Goal: Task Accomplishment & Management: Use online tool/utility

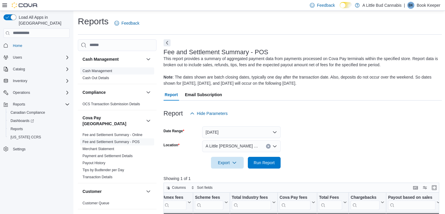
click at [107, 69] on link "Cash Management" at bounding box center [98, 71] width 30 height 4
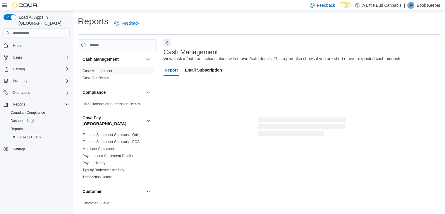
scroll to position [2, 0]
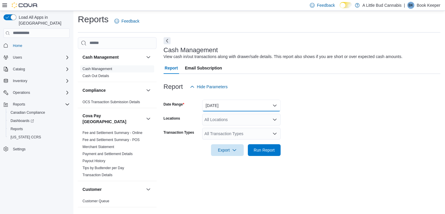
click at [250, 105] on button "[DATE]" at bounding box center [241, 106] width 78 height 12
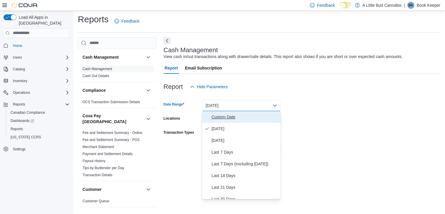
click at [223, 120] on span "Custom Date" at bounding box center [245, 116] width 67 height 7
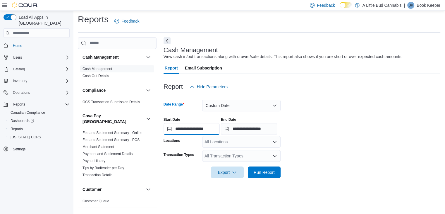
click at [193, 129] on input "**********" at bounding box center [192, 129] width 56 height 12
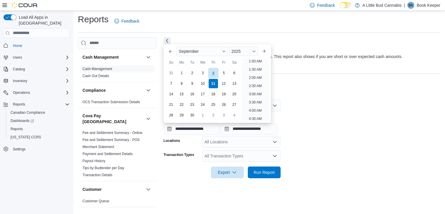
click at [215, 72] on div "4" at bounding box center [213, 73] width 10 height 10
type input "**********"
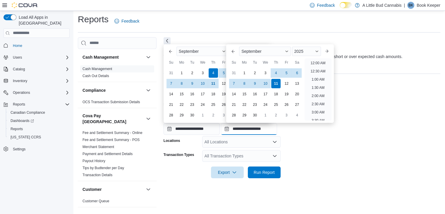
click at [246, 128] on input "**********" at bounding box center [249, 129] width 56 height 12
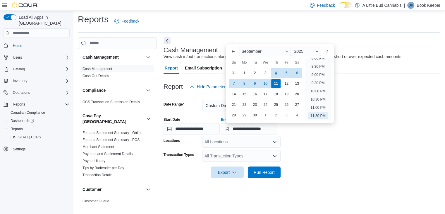
click at [277, 72] on div "4" at bounding box center [276, 73] width 10 height 10
type input "**********"
click at [251, 140] on div "All Locations" at bounding box center [241, 142] width 78 height 12
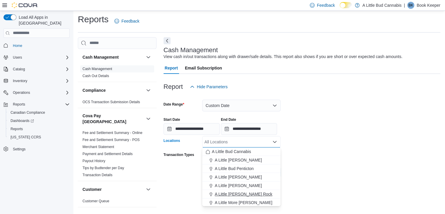
click at [251, 193] on span "A Little [PERSON_NAME] Rock" at bounding box center [244, 194] width 58 height 6
click at [295, 154] on form "**********" at bounding box center [302, 134] width 277 height 85
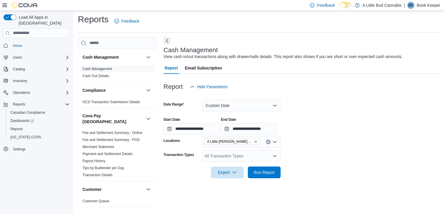
click at [274, 156] on icon "Open list of options" at bounding box center [275, 156] width 4 height 2
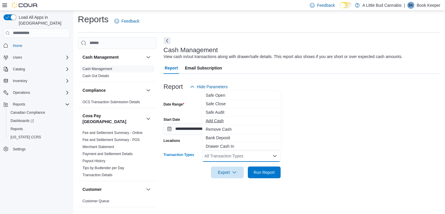
scroll to position [10, 0]
click at [233, 145] on span "Drawer Cash Out" at bounding box center [241, 145] width 71 height 6
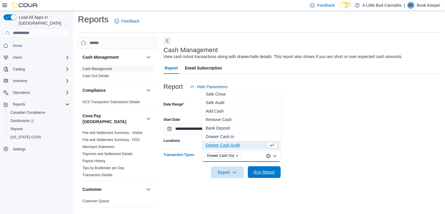
click at [265, 172] on span "Run Report" at bounding box center [264, 172] width 21 height 6
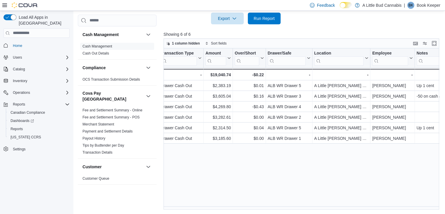
scroll to position [0, 116]
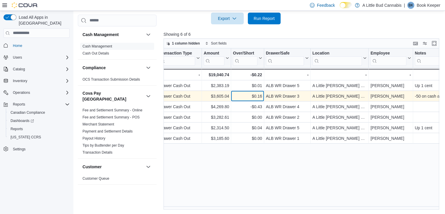
click at [249, 94] on div "$0.16" at bounding box center [247, 95] width 29 height 7
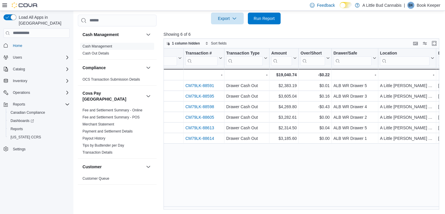
scroll to position [0, 0]
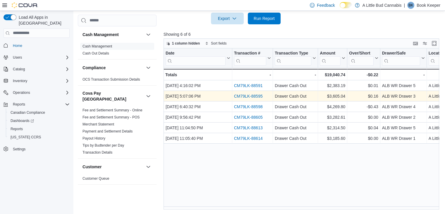
click at [255, 95] on link "CM79LK-88595" at bounding box center [248, 96] width 29 height 5
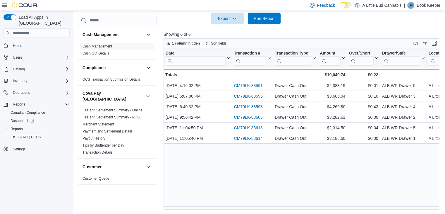
scroll to position [117, 0]
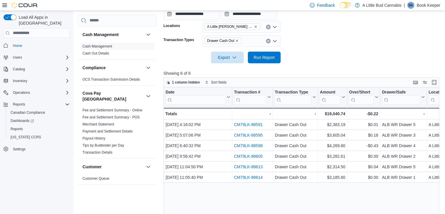
click at [269, 40] on button "Clear input" at bounding box center [268, 41] width 5 height 5
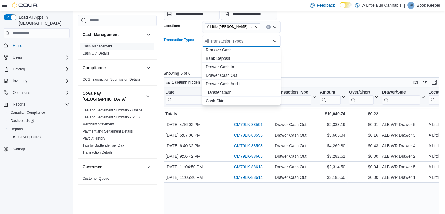
click at [222, 99] on span "Cash Skim" at bounding box center [241, 101] width 71 height 6
click at [222, 101] on span "Transfer Cash" at bounding box center [241, 101] width 71 height 6
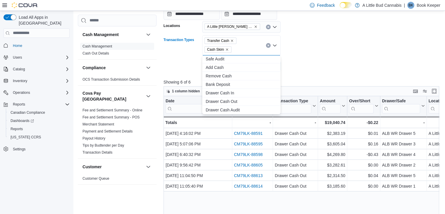
click at [313, 68] on form "**********" at bounding box center [303, 25] width 279 height 94
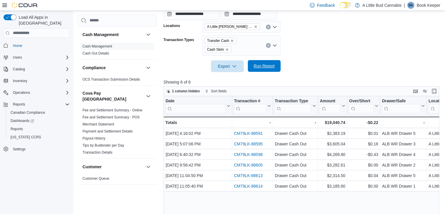
click at [272, 67] on span "Run Report" at bounding box center [264, 66] width 21 height 6
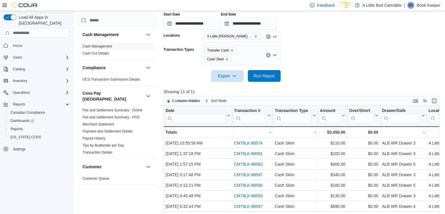
scroll to position [97, 0]
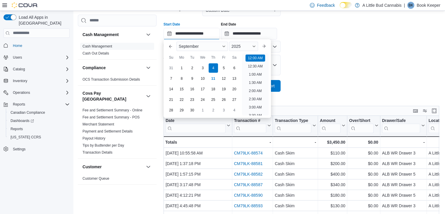
click at [195, 33] on input "**********" at bounding box center [192, 34] width 56 height 12
click at [233, 67] on div "6" at bounding box center [234, 68] width 10 height 10
type input "**********"
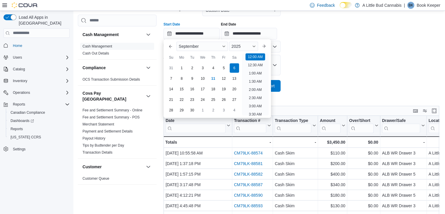
drag, startPoint x: 325, startPoint y: 61, endPoint x: 316, endPoint y: 61, distance: 9.1
click at [325, 61] on form "**********" at bounding box center [303, 44] width 279 height 94
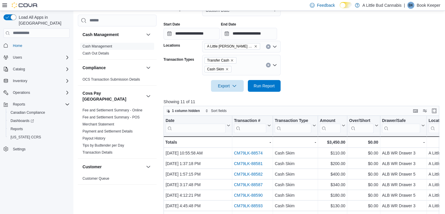
click at [267, 64] on icon "Clear input" at bounding box center [268, 65] width 2 height 2
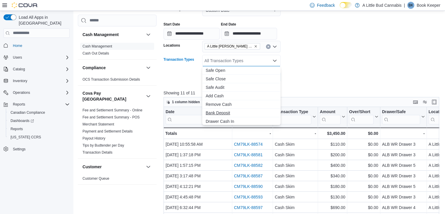
scroll to position [19, 0]
click at [232, 111] on span "Drawer Cash Out" at bounding box center [241, 110] width 71 height 6
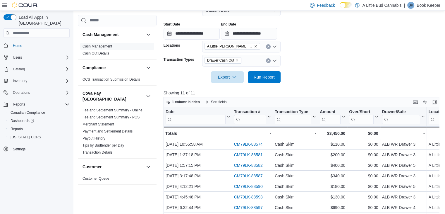
click at [299, 70] on div at bounding box center [303, 68] width 279 height 5
click at [272, 74] on span "Run Report" at bounding box center [264, 77] width 21 height 6
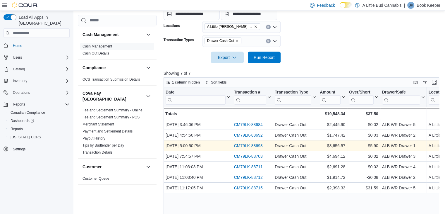
scroll to position [88, 0]
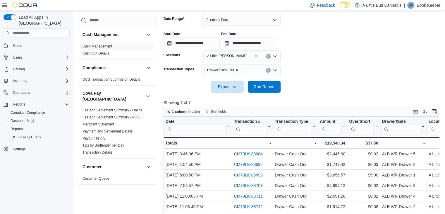
click at [268, 71] on icon "Clear input" at bounding box center [267, 69] width 1 height 1
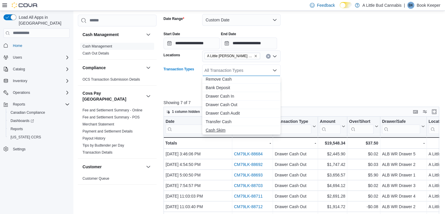
click at [224, 129] on span "Cash Skim" at bounding box center [241, 130] width 71 height 6
click at [223, 130] on span "Transfer Cash" at bounding box center [241, 130] width 71 height 6
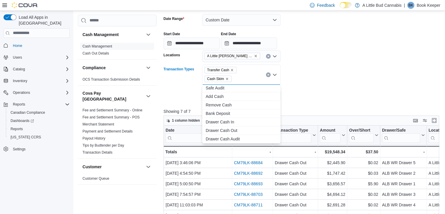
scroll to position [18, 0]
click at [349, 64] on form "**********" at bounding box center [303, 54] width 279 height 94
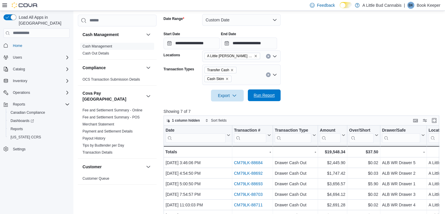
click at [266, 96] on span "Run Report" at bounding box center [264, 95] width 21 height 6
click at [267, 75] on icon "Clear input" at bounding box center [268, 74] width 2 height 2
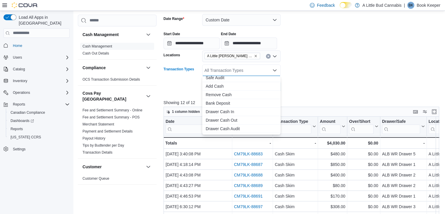
scroll to position [35, 0]
click at [226, 105] on span "Drawer Cash Out" at bounding box center [241, 105] width 71 height 6
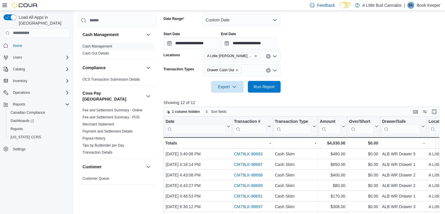
click at [317, 78] on div at bounding box center [303, 78] width 279 height 5
click at [270, 85] on span "Run Report" at bounding box center [264, 86] width 21 height 6
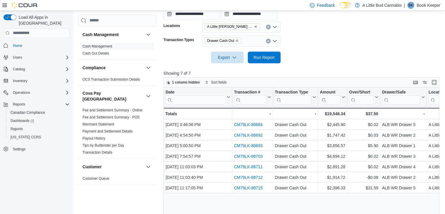
click at [268, 41] on icon "Clear input" at bounding box center [268, 41] width 2 height 2
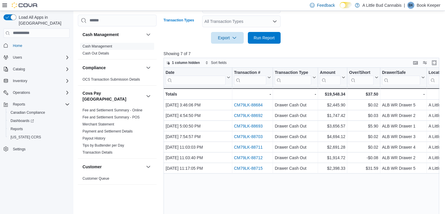
scroll to position [97, 0]
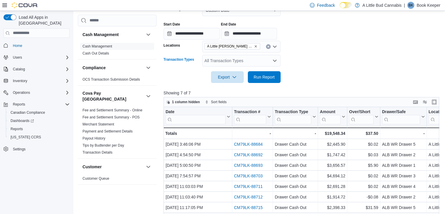
click at [275, 59] on icon "Open list of options" at bounding box center [274, 60] width 5 height 5
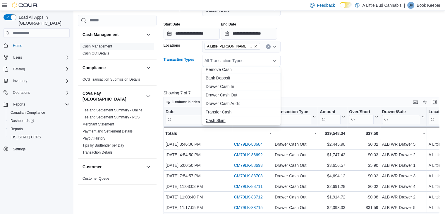
click at [220, 119] on span "Cash Skim" at bounding box center [241, 120] width 71 height 6
click at [221, 120] on span "Transfer Cash" at bounding box center [241, 120] width 71 height 6
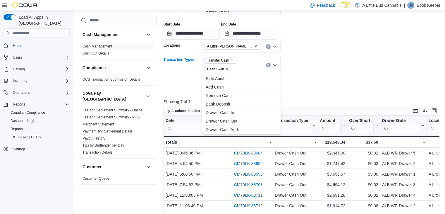
click at [335, 62] on form "**********" at bounding box center [303, 44] width 279 height 94
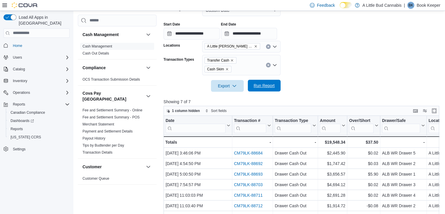
click at [268, 85] on span "Run Report" at bounding box center [264, 86] width 21 height 6
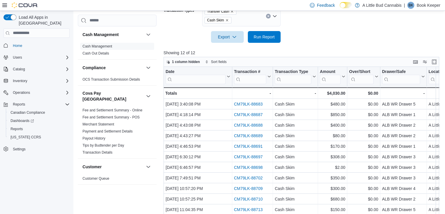
scroll to position [156, 0]
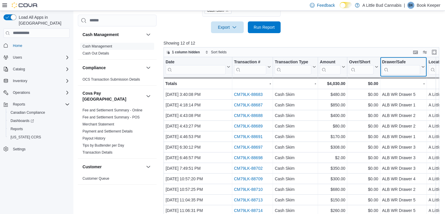
click at [416, 69] on input "search" at bounding box center [401, 69] width 38 height 9
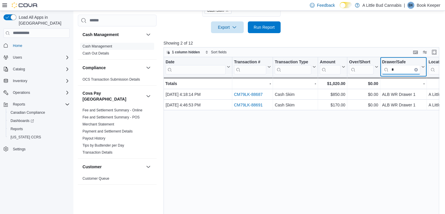
type input "*"
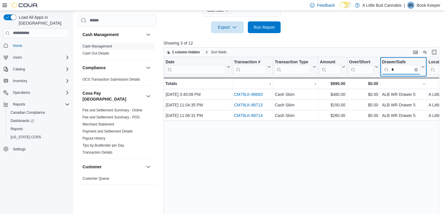
type input "*"
